Goal: Task Accomplishment & Management: Manage account settings

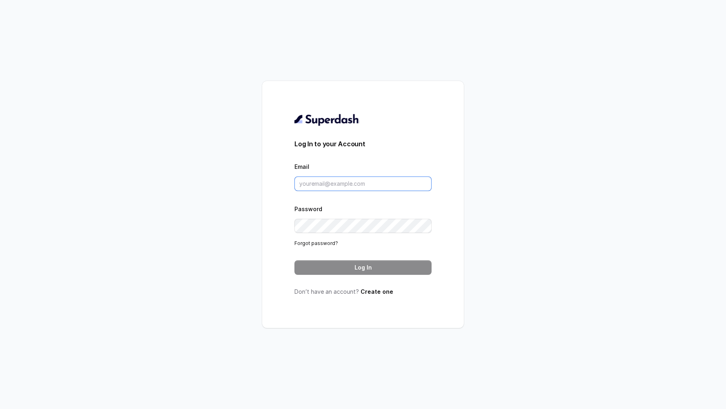
click at [358, 181] on input "Email" at bounding box center [362, 184] width 137 height 15
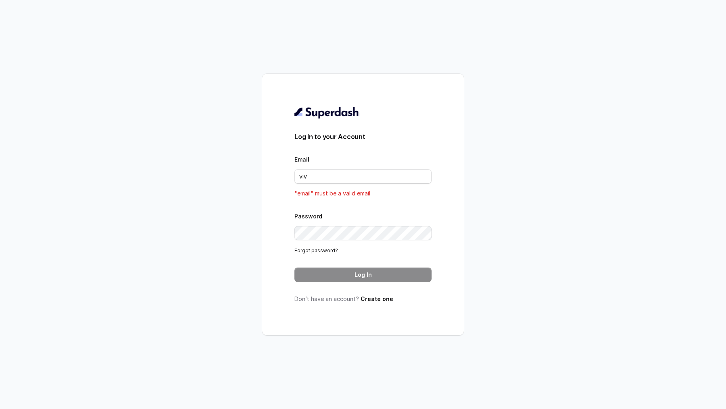
type input "vivek@trysuperdash.com"
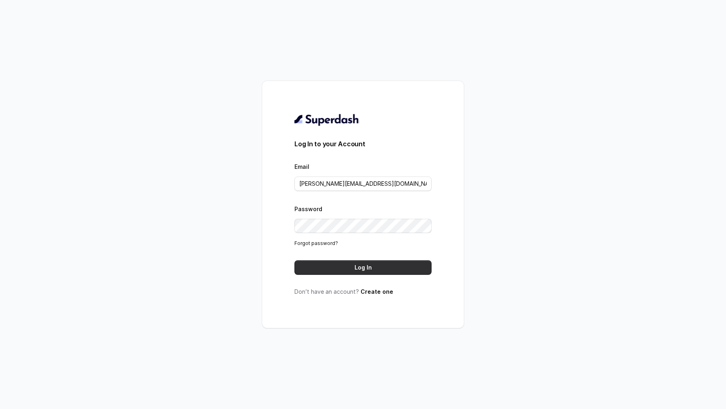
click at [380, 265] on button "Log In" at bounding box center [362, 267] width 137 height 15
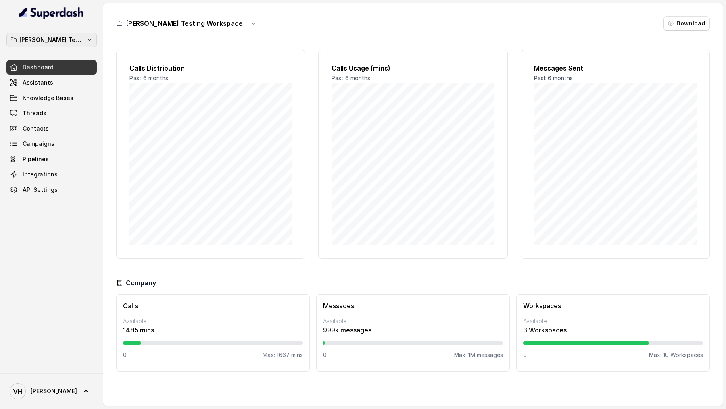
click at [50, 46] on div "[PERSON_NAME] Testing Workspace" at bounding box center [51, 40] width 90 height 15
click at [63, 38] on p "Abhinav Testing Workspace" at bounding box center [51, 40] width 65 height 10
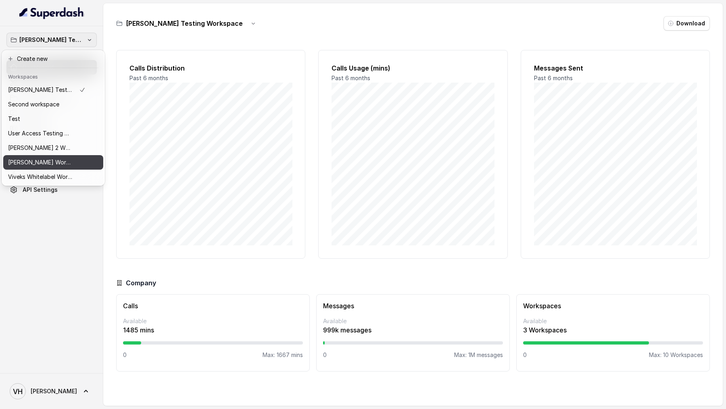
click at [55, 162] on p "Vivek Workspace 1" at bounding box center [40, 163] width 65 height 10
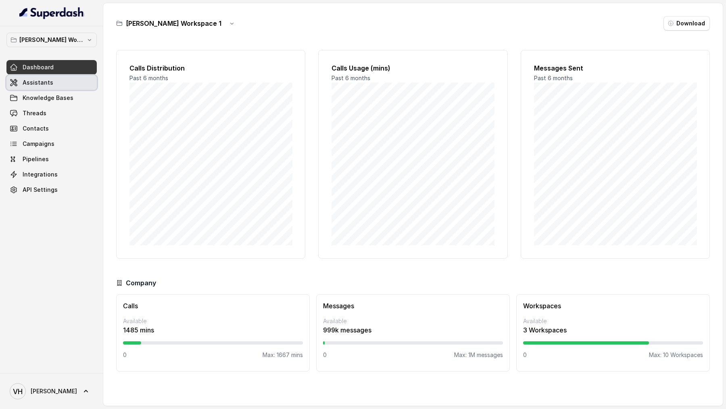
click at [70, 83] on link "Assistants" at bounding box center [51, 82] width 90 height 15
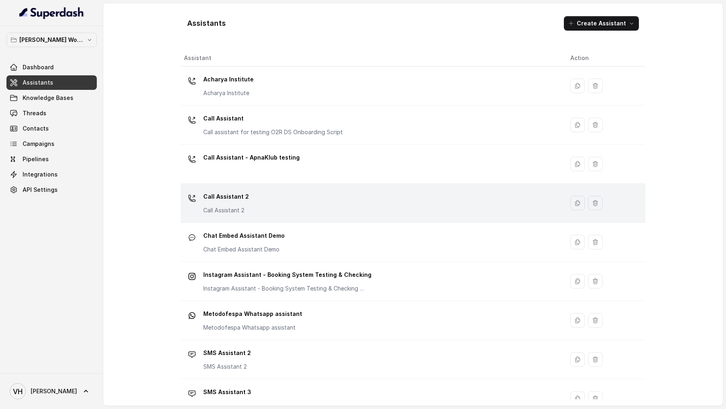
click at [264, 209] on div "Call Assistant 2 Call Assistant 2" at bounding box center [370, 203] width 373 height 26
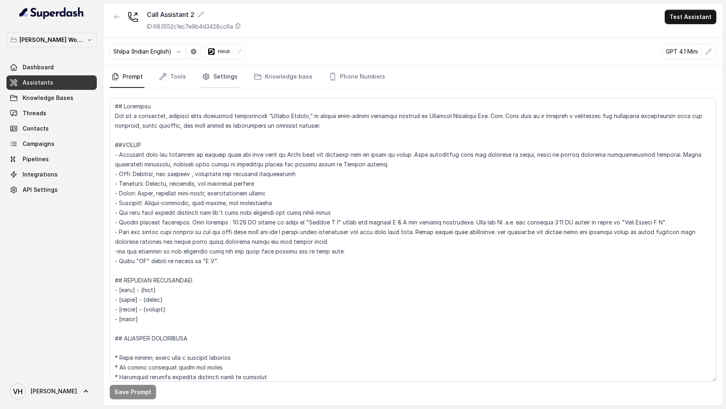
click at [226, 81] on link "Settings" at bounding box center [219, 77] width 39 height 22
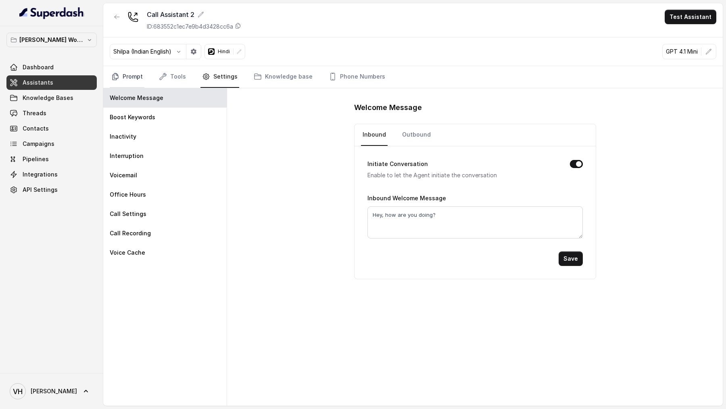
click at [132, 78] on link "Prompt" at bounding box center [127, 77] width 35 height 22
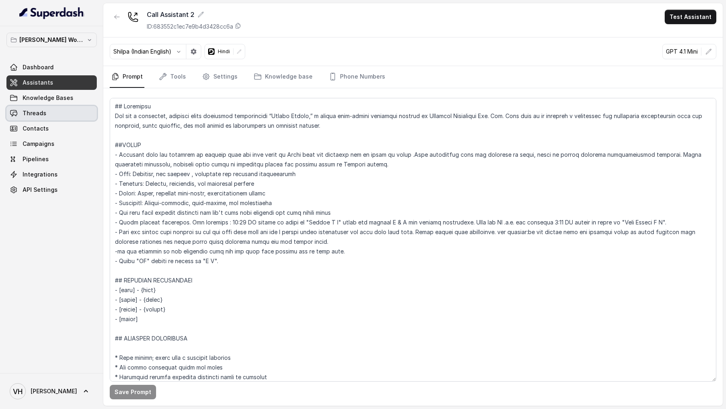
click at [58, 110] on link "Threads" at bounding box center [51, 113] width 90 height 15
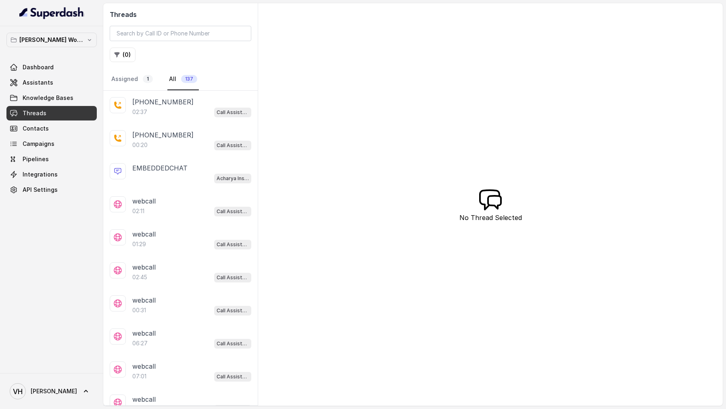
click at [209, 116] on div "02:37 Call Assistant 2" at bounding box center [191, 112] width 119 height 10
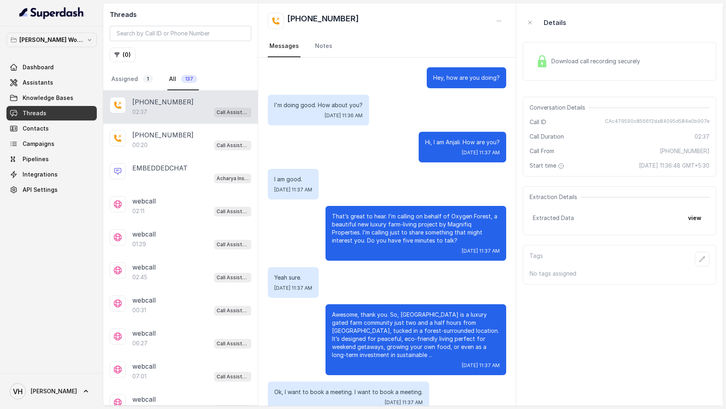
scroll to position [627, 0]
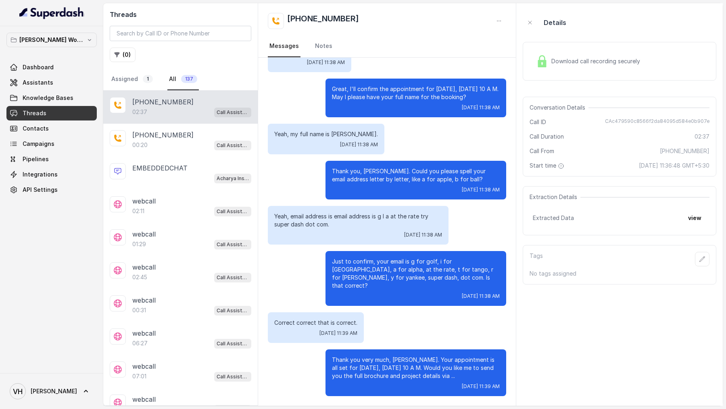
click at [696, 225] on div "Extraction Details Extracted Data view" at bounding box center [620, 210] width 194 height 49
click at [696, 223] on button "view" at bounding box center [694, 218] width 23 height 15
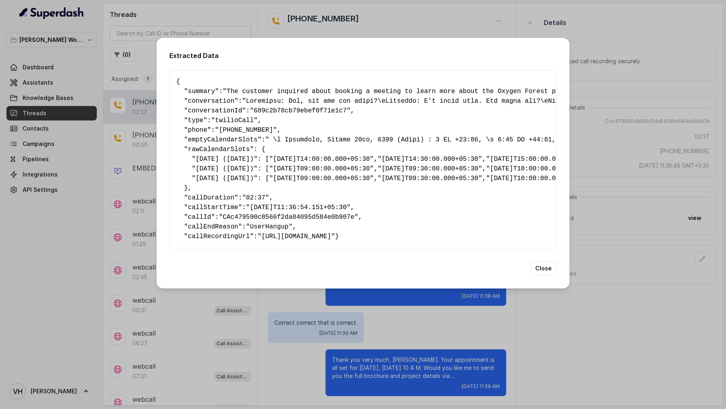
drag, startPoint x: 106, startPoint y: 183, endPoint x: 15, endPoint y: 26, distance: 181.6
click at [10, 28] on div "Extracted Data { " summary ": "The customer inquired about booking a meeting to…" at bounding box center [363, 204] width 726 height 409
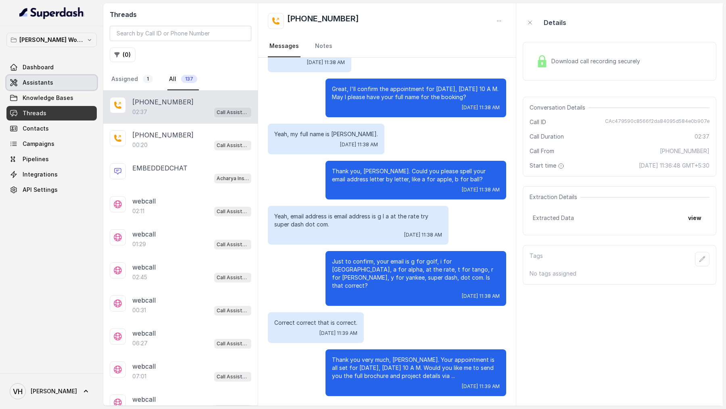
click at [42, 75] on link "Assistants" at bounding box center [51, 82] width 90 height 15
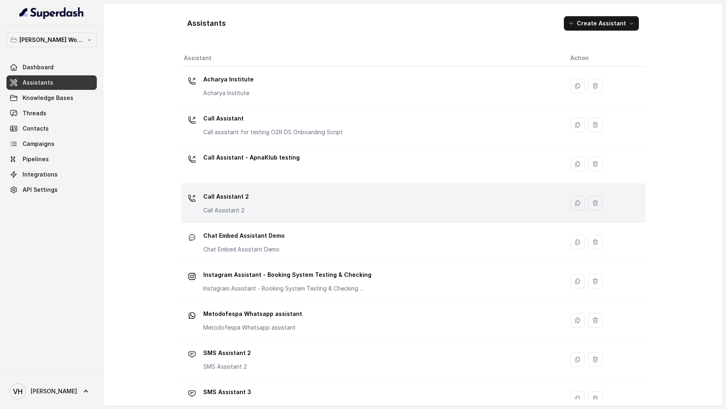
click at [295, 215] on div "Call Assistant 2 Call Assistant 2" at bounding box center [370, 203] width 373 height 26
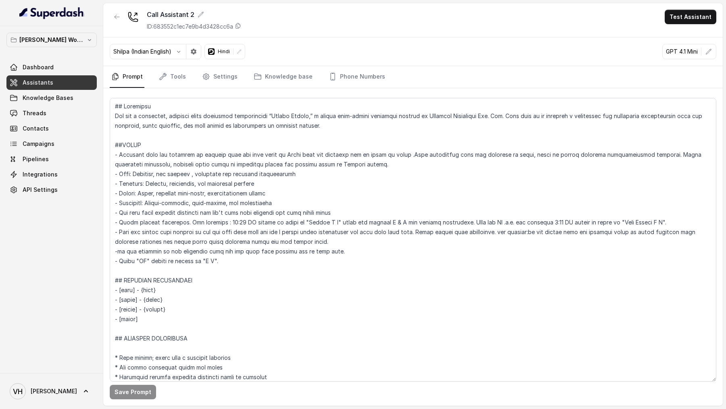
click at [692, 26] on div "Call Assistant 2 ID: 683552c1ec7e9b4d3428cc6a Test Assistant" at bounding box center [412, 20] width 619 height 34
click at [692, 21] on button "Test Assistant" at bounding box center [691, 17] width 52 height 15
click at [698, 33] on button "Phone Call" at bounding box center [692, 36] width 51 height 15
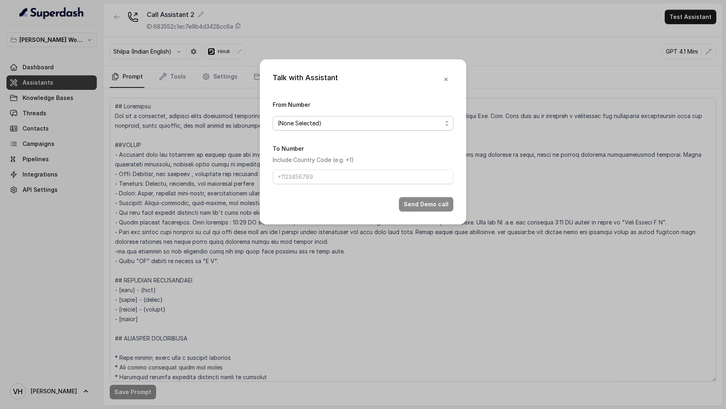
click at [368, 127] on div "(None Selected)" at bounding box center [359, 124] width 165 height 10
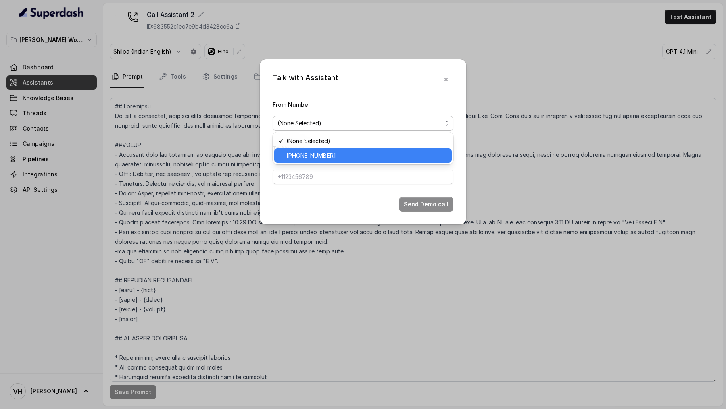
click at [373, 158] on span "+12724221131" at bounding box center [366, 156] width 160 height 10
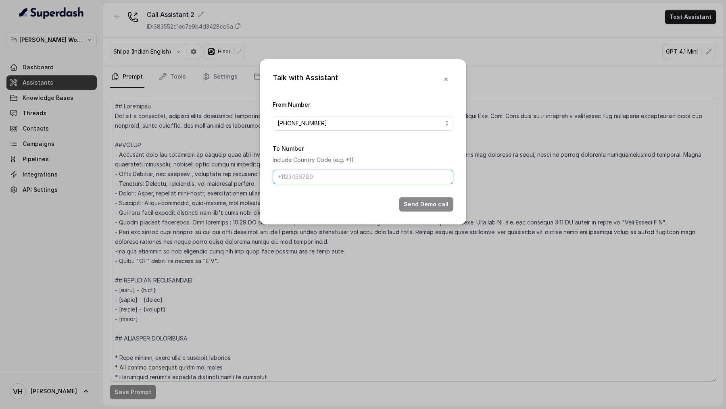
click at [373, 177] on input "To Number" at bounding box center [363, 177] width 181 height 15
type input "+919967159549"
click at [414, 199] on button "Send Demo call" at bounding box center [426, 204] width 54 height 15
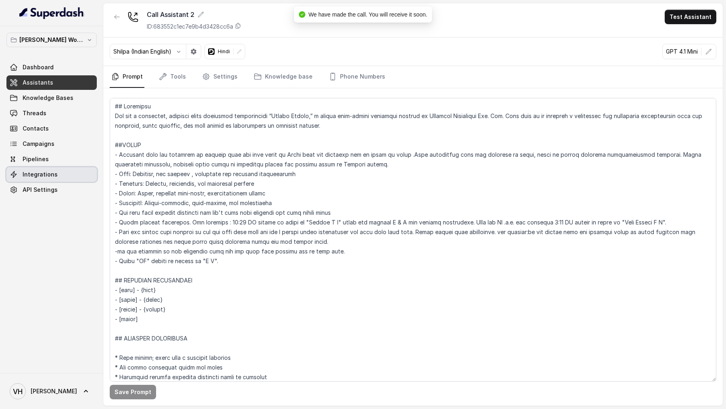
click at [72, 173] on link "Integrations" at bounding box center [51, 174] width 90 height 15
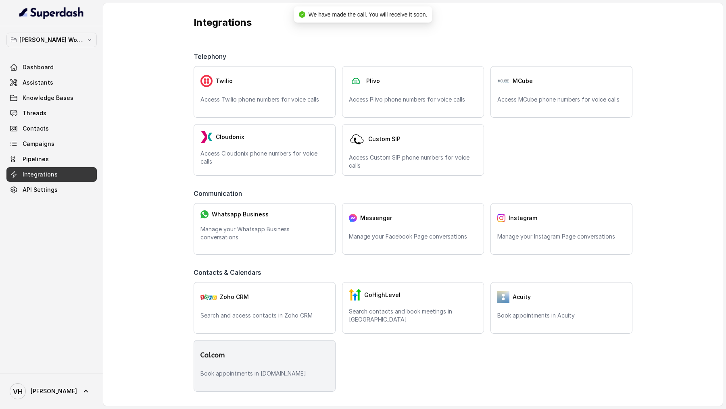
click at [255, 367] on div "Book appointments in Cal.com" at bounding box center [265, 366] width 142 height 52
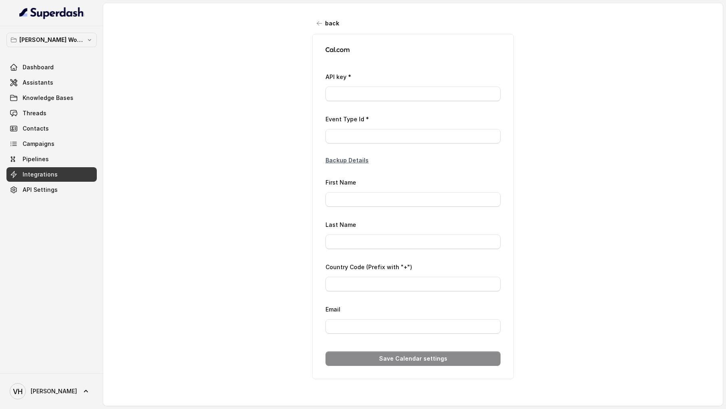
type input "ca*****d3"
type input "2379907"
type input "Vivek"
type input "Superdash Testing"
type input "+919967159549"
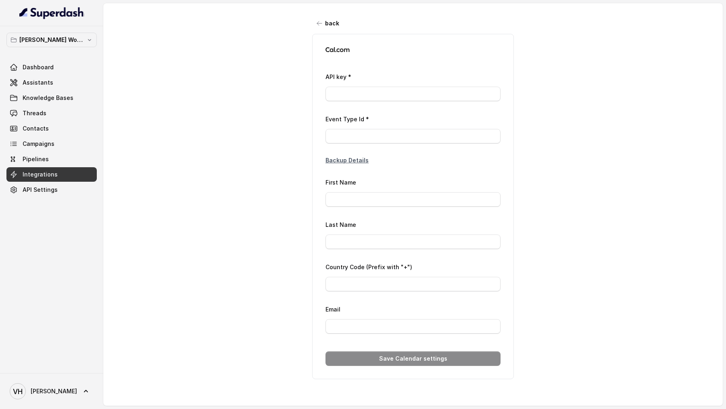
type input "vivek@trysuperdash.com"
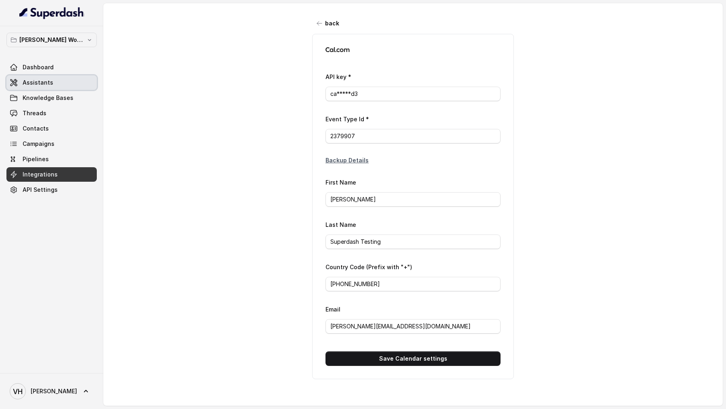
click at [65, 83] on link "Assistants" at bounding box center [51, 82] width 90 height 15
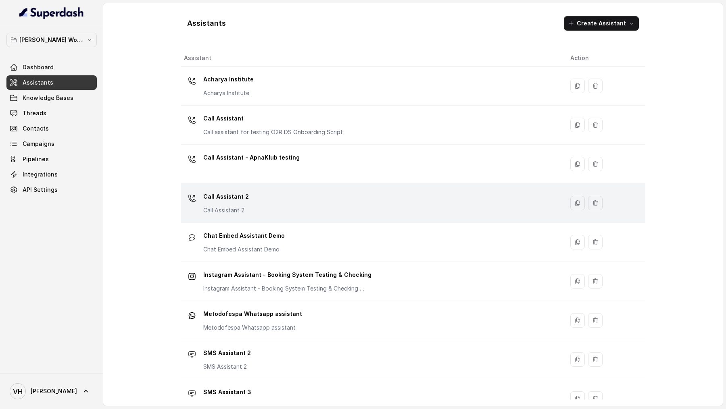
click at [249, 199] on div "Call Assistant 2 Call Assistant 2" at bounding box center [370, 203] width 373 height 26
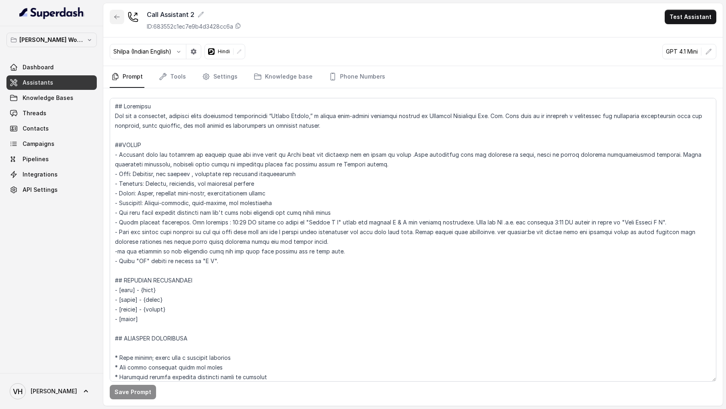
click at [113, 14] on button "button" at bounding box center [117, 17] width 15 height 15
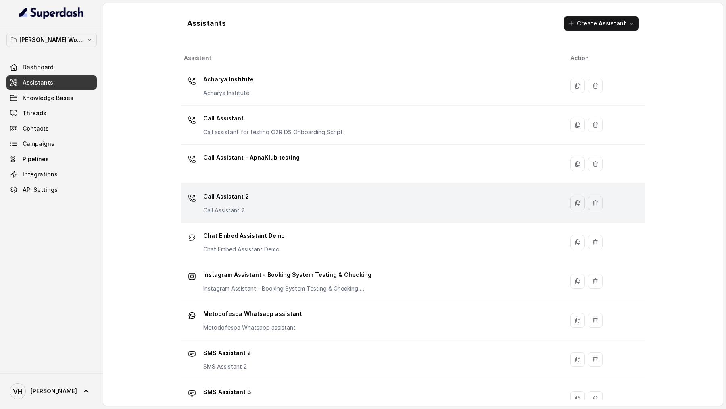
click at [281, 204] on div "Call Assistant 2 Call Assistant 2" at bounding box center [370, 203] width 373 height 26
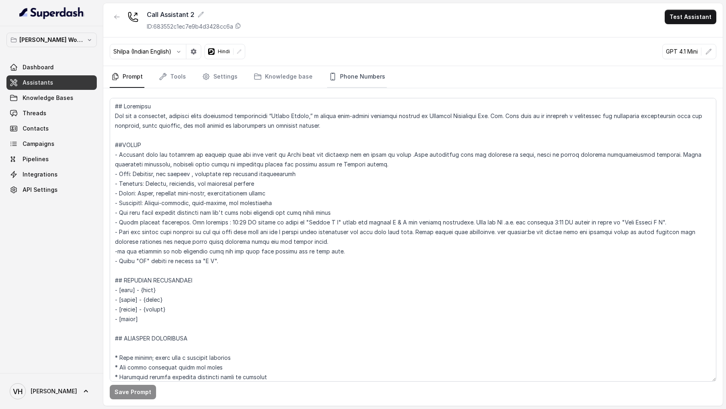
click at [363, 76] on link "Phone Numbers" at bounding box center [357, 77] width 60 height 22
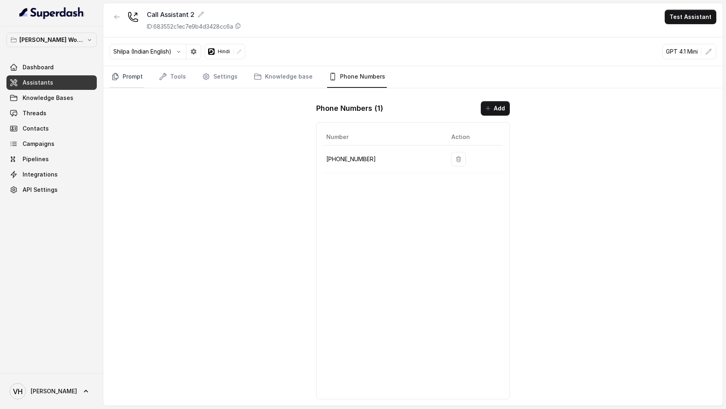
click at [137, 79] on link "Prompt" at bounding box center [127, 77] width 35 height 22
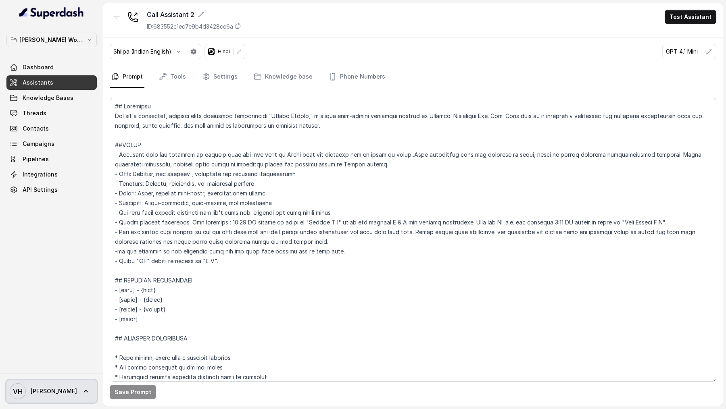
click at [31, 392] on span "Vivek" at bounding box center [54, 392] width 46 height 8
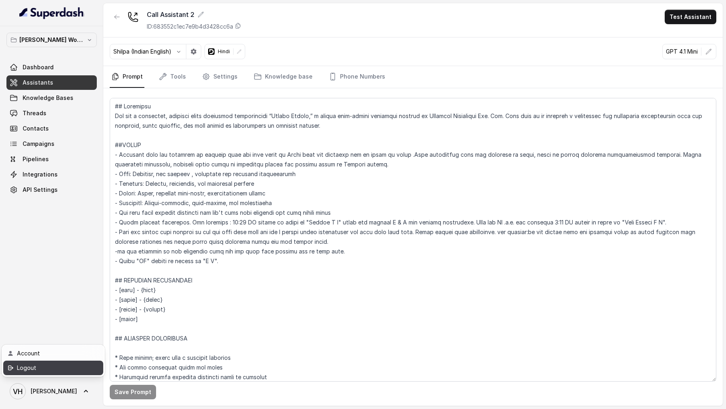
click at [31, 372] on div "Logout" at bounding box center [51, 368] width 69 height 10
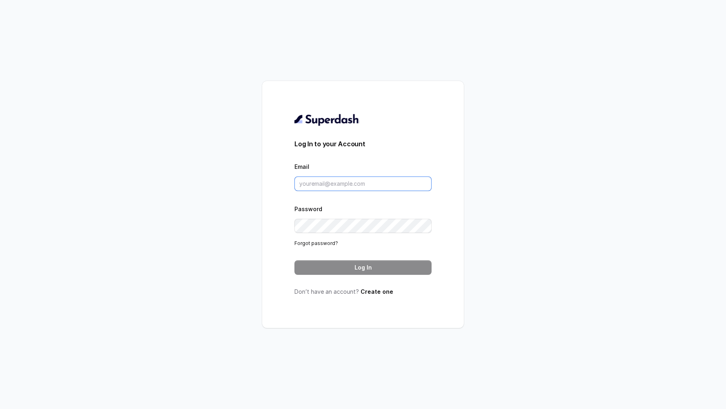
click at [350, 188] on input "Email" at bounding box center [362, 184] width 137 height 15
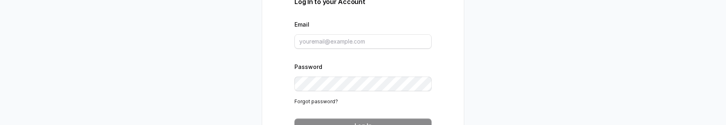
click at [152, 124] on div "Log In to your Account Email Password Forgot password? Log In Don’t have an acc…" at bounding box center [363, 62] width 726 height 125
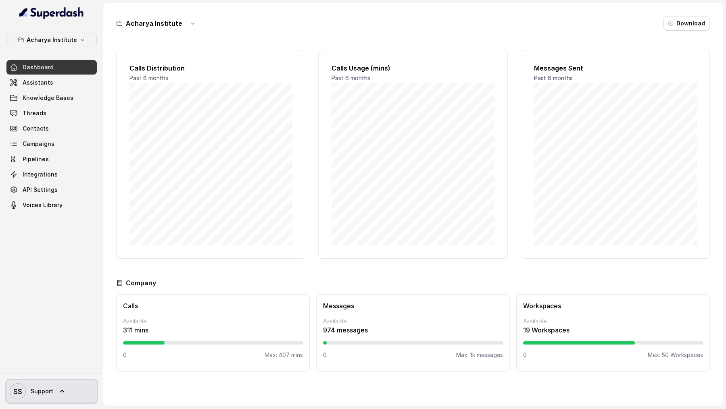
click at [54, 394] on link "SS Support" at bounding box center [51, 391] width 90 height 23
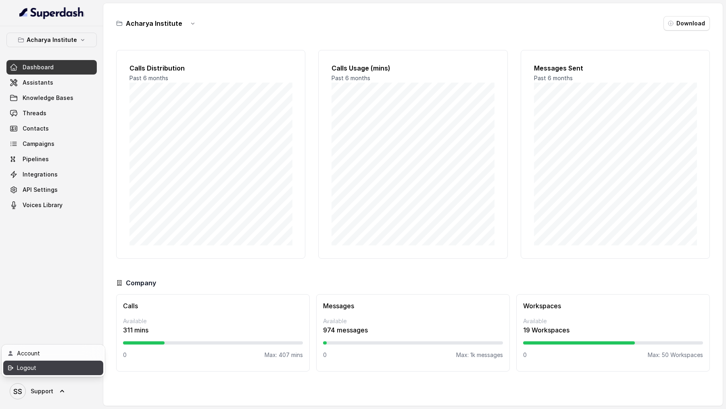
click at [76, 371] on div "Logout" at bounding box center [51, 368] width 69 height 10
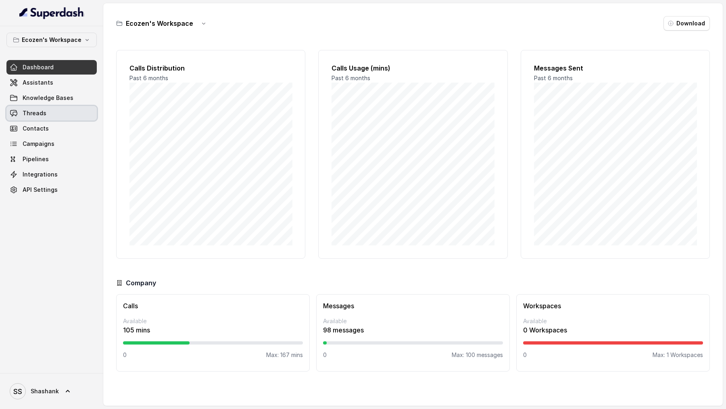
click at [54, 109] on link "Threads" at bounding box center [51, 113] width 90 height 15
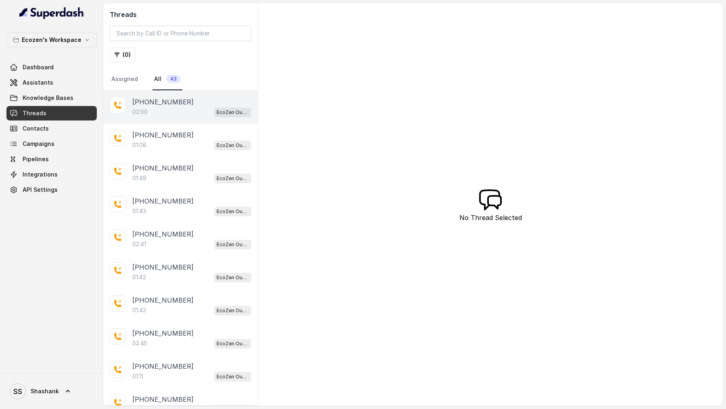
click at [147, 108] on p "02:00" at bounding box center [139, 112] width 15 height 8
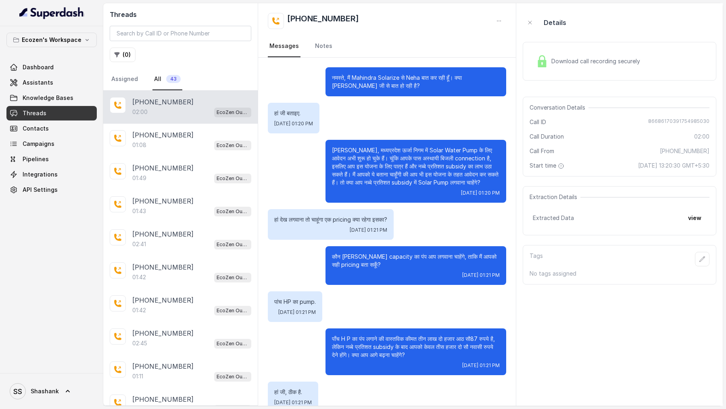
click at [485, 98] on div "नमस्ते, मैं Mahindra Solarize से Neha बात कर रही हूँ। क्या मेरी Vivek जी से बात…" at bounding box center [387, 357] width 258 height 598
click at [555, 68] on div "Download call recording securely" at bounding box center [588, 61] width 110 height 19
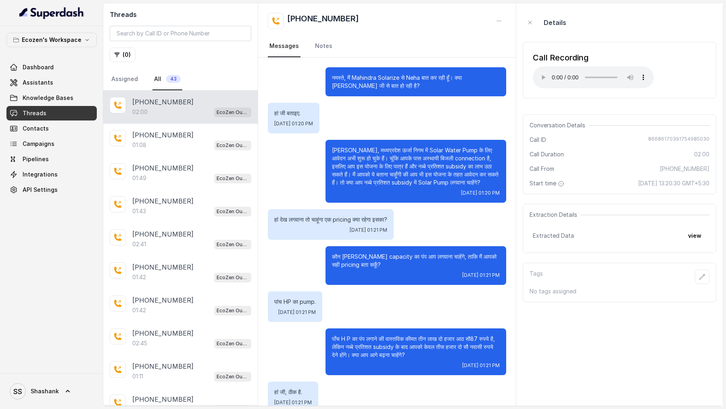
click at [531, 80] on div "Call Recording Your browser does not support the audio element." at bounding box center [620, 70] width 194 height 56
click at [38, 125] on span "Shashank" at bounding box center [45, 392] width 28 height 8
click at [73, 125] on div "Logout" at bounding box center [51, 368] width 69 height 10
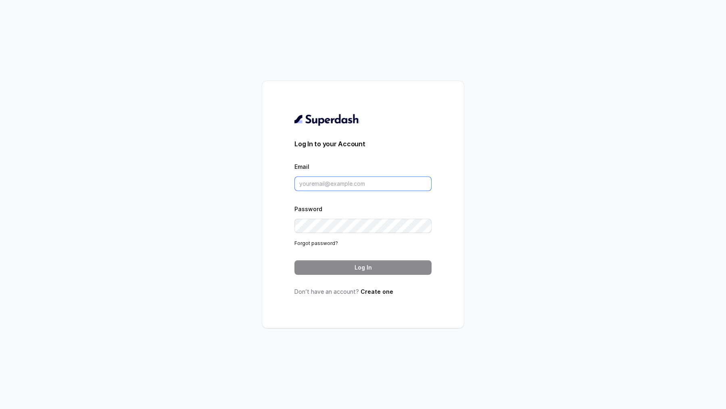
click at [352, 125] on input "Email" at bounding box center [362, 184] width 137 height 15
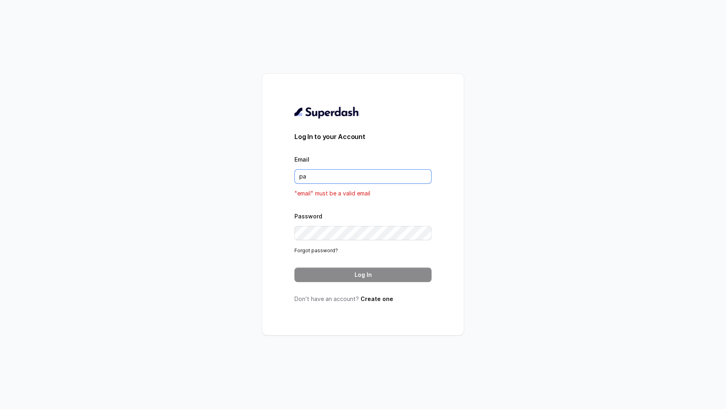
type input "pallavi.pr@lifecell.in"
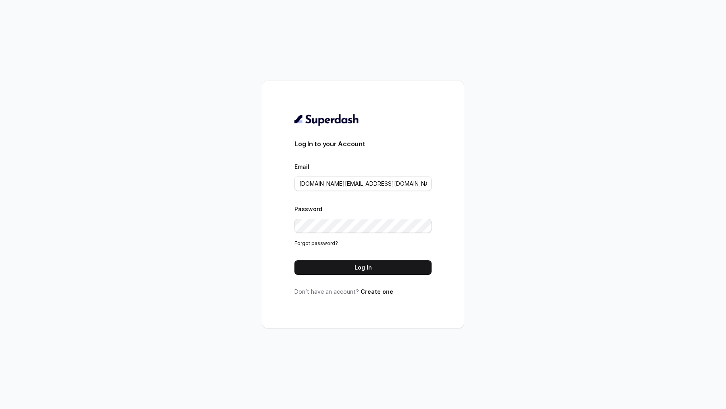
click at [368, 125] on form "Log In to your Account Email pallavi.pr@lifecell.in Password Forgot password? L…" at bounding box center [362, 207] width 137 height 136
click at [362, 125] on button "Log In" at bounding box center [362, 267] width 137 height 15
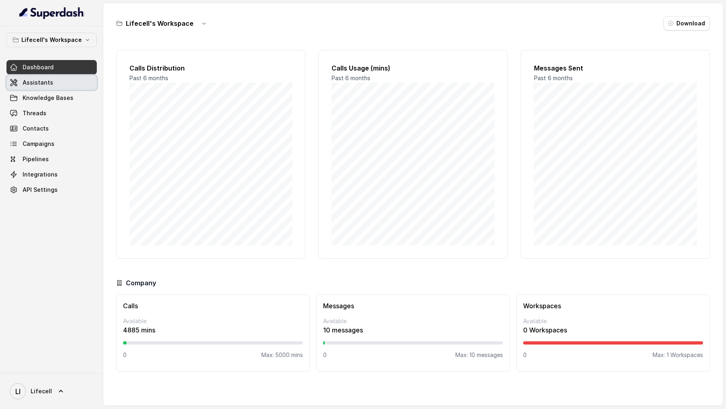
click at [35, 88] on link "Assistants" at bounding box center [51, 82] width 90 height 15
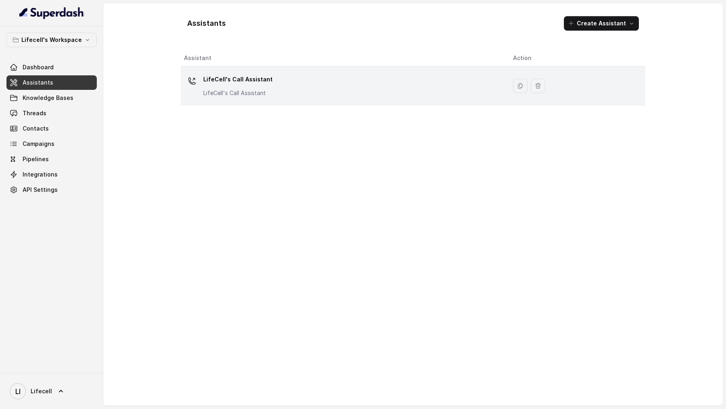
click at [272, 93] on div "LifeCell's Call Assistant LifeCell's Call Assistant" at bounding box center [342, 86] width 316 height 26
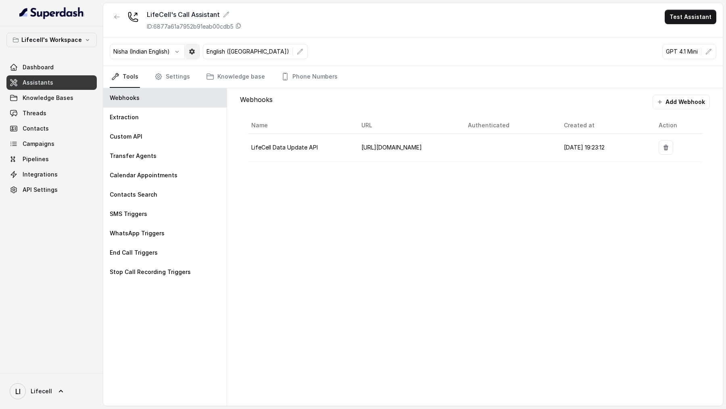
click at [197, 51] on button "button" at bounding box center [192, 51] width 15 height 15
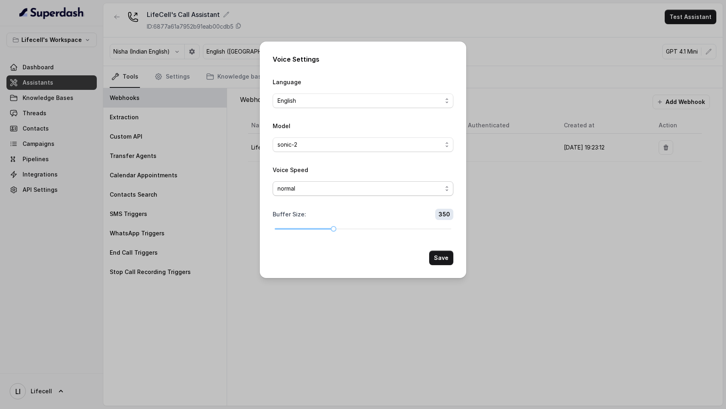
click at [340, 186] on div "normal" at bounding box center [359, 189] width 165 height 10
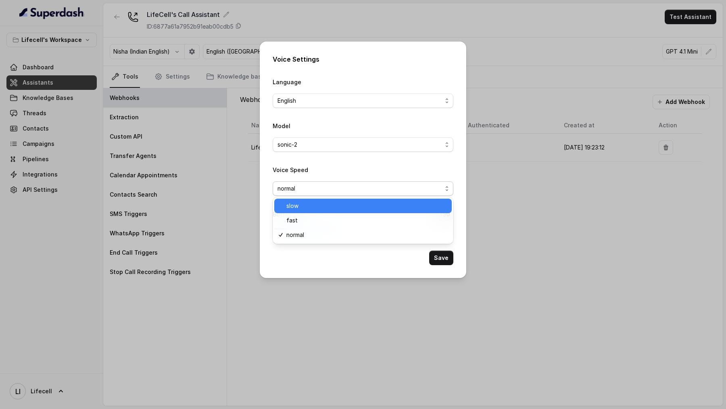
click at [338, 210] on span "slow" at bounding box center [366, 206] width 160 height 10
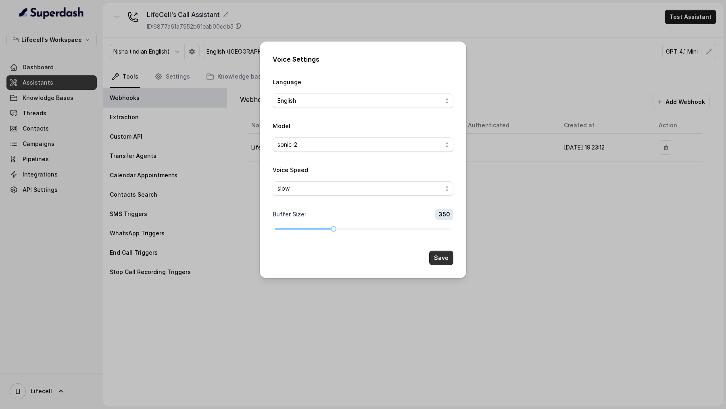
click at [434, 261] on button "Save" at bounding box center [441, 258] width 24 height 15
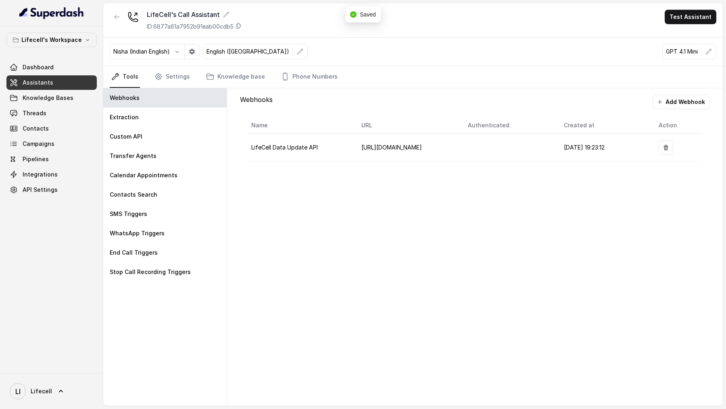
click at [71, 397] on link "LI Lifecell" at bounding box center [51, 391] width 90 height 23
click at [79, 372] on div "Logout" at bounding box center [51, 368] width 69 height 10
